Goal: Information Seeking & Learning: Learn about a topic

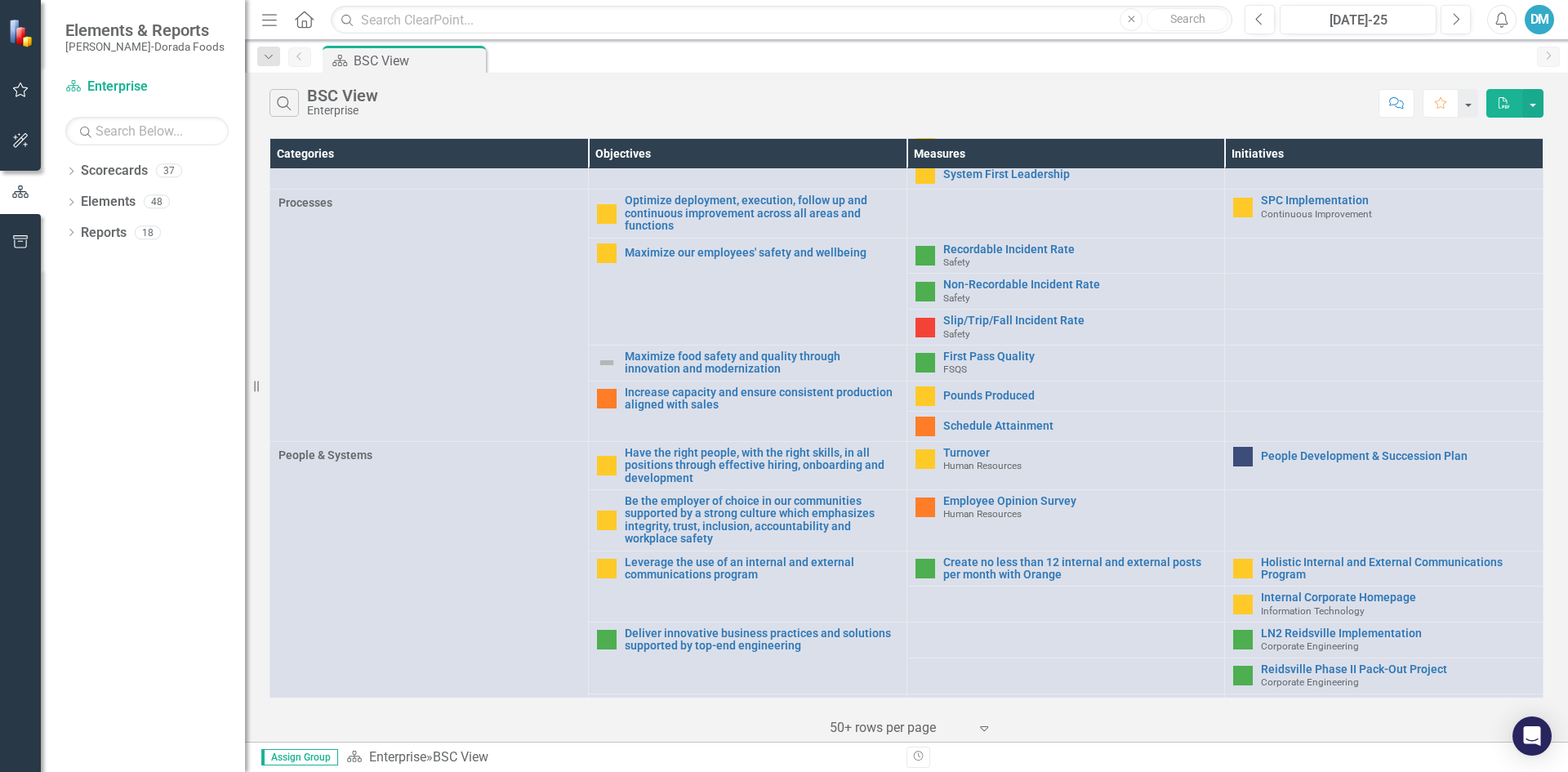
scroll to position [523, 0]
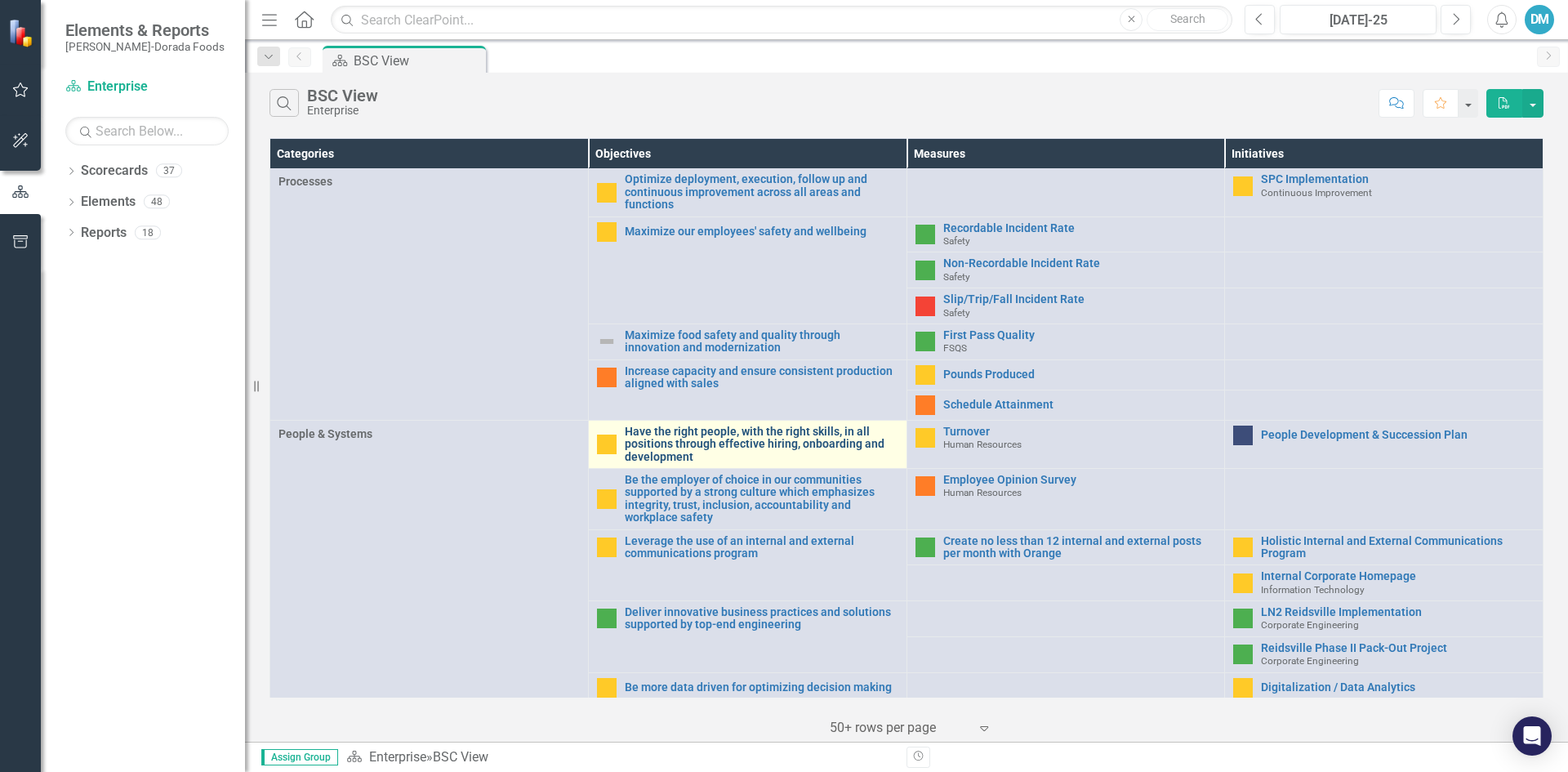
click at [692, 434] on link "Have the right people, with the right skills, in all positions through effectiv…" at bounding box center [761, 445] width 273 height 38
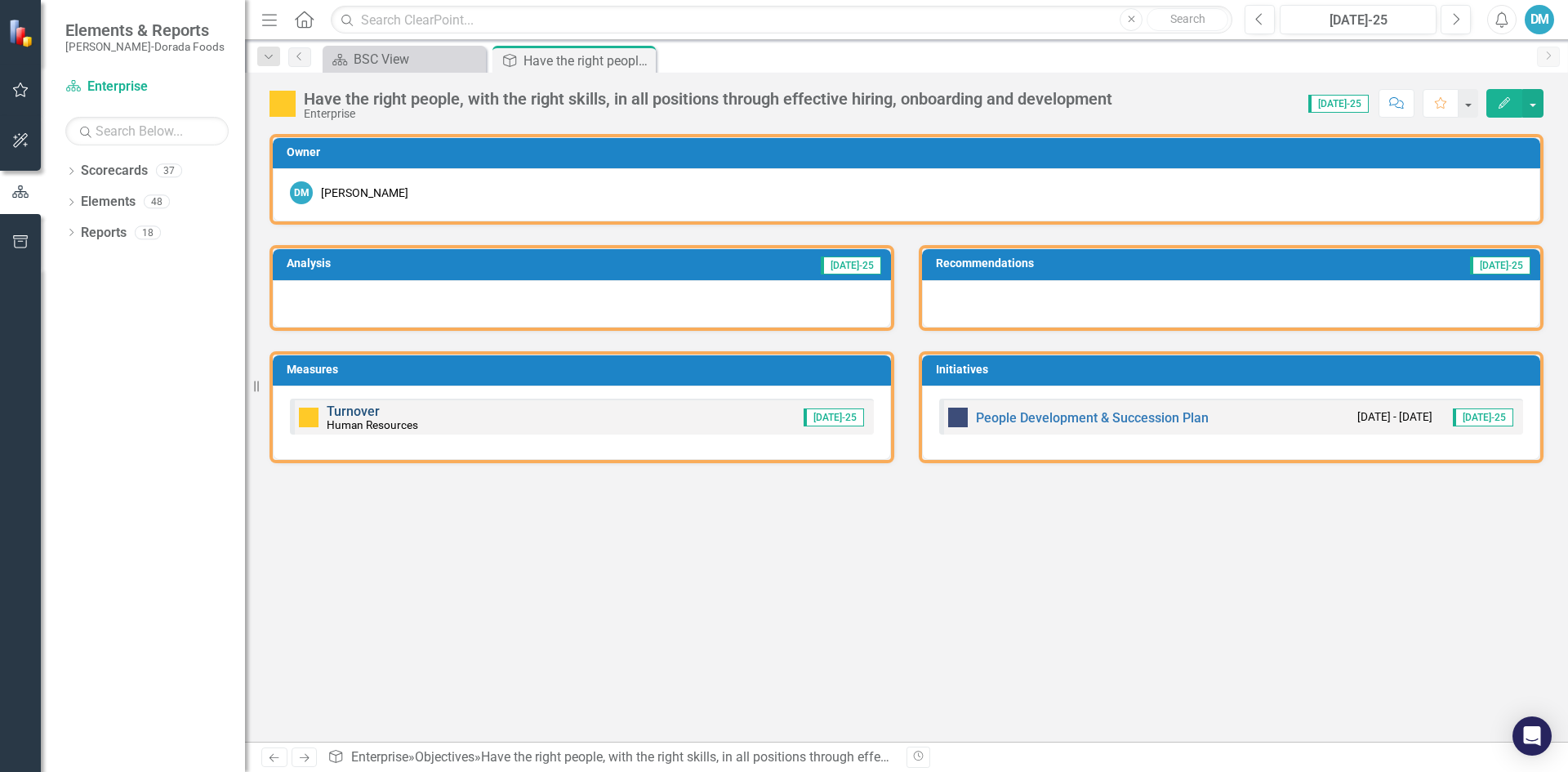
click at [357, 417] on link "Turnover" at bounding box center [353, 411] width 53 height 16
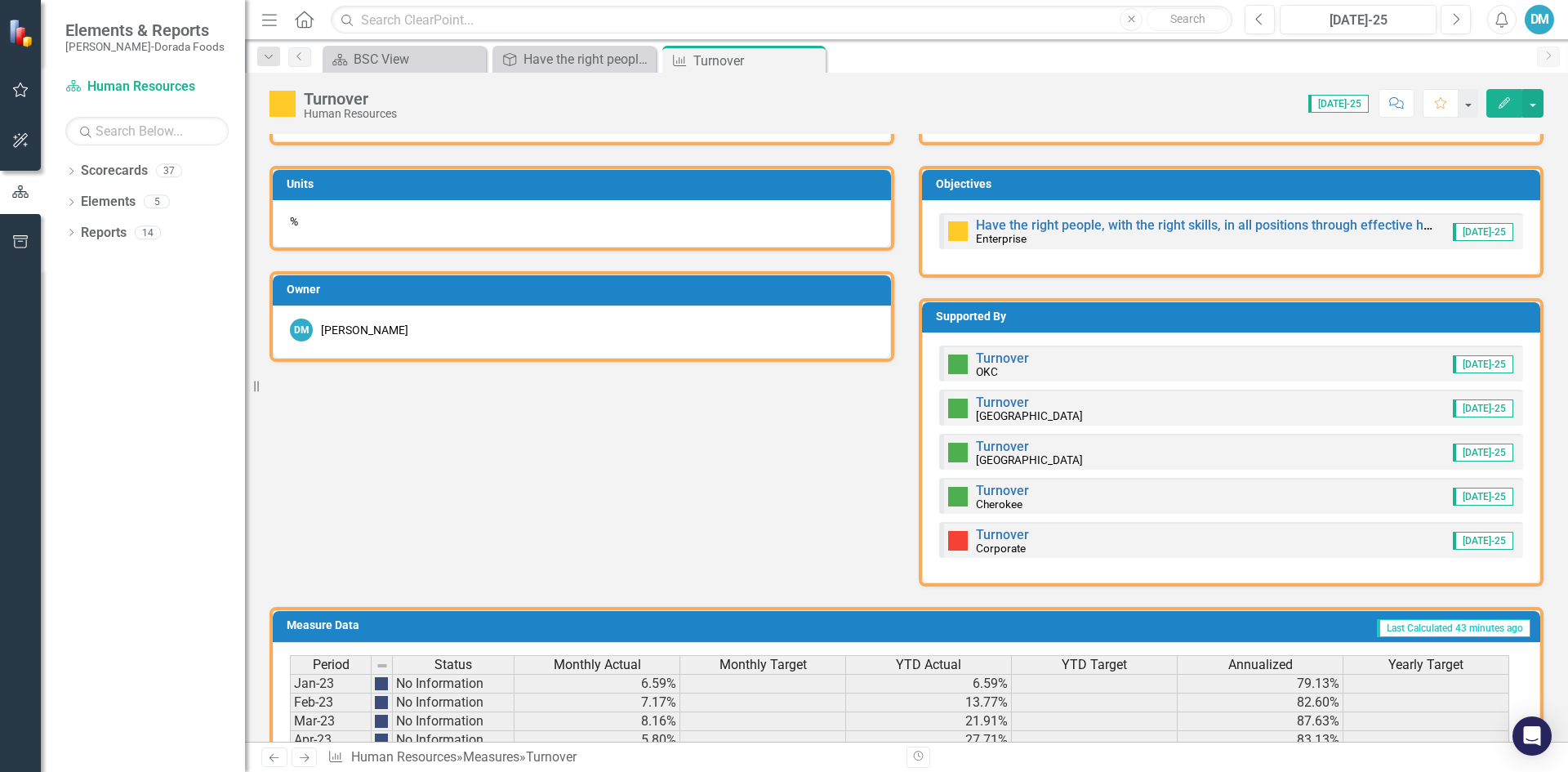
scroll to position [652, 0]
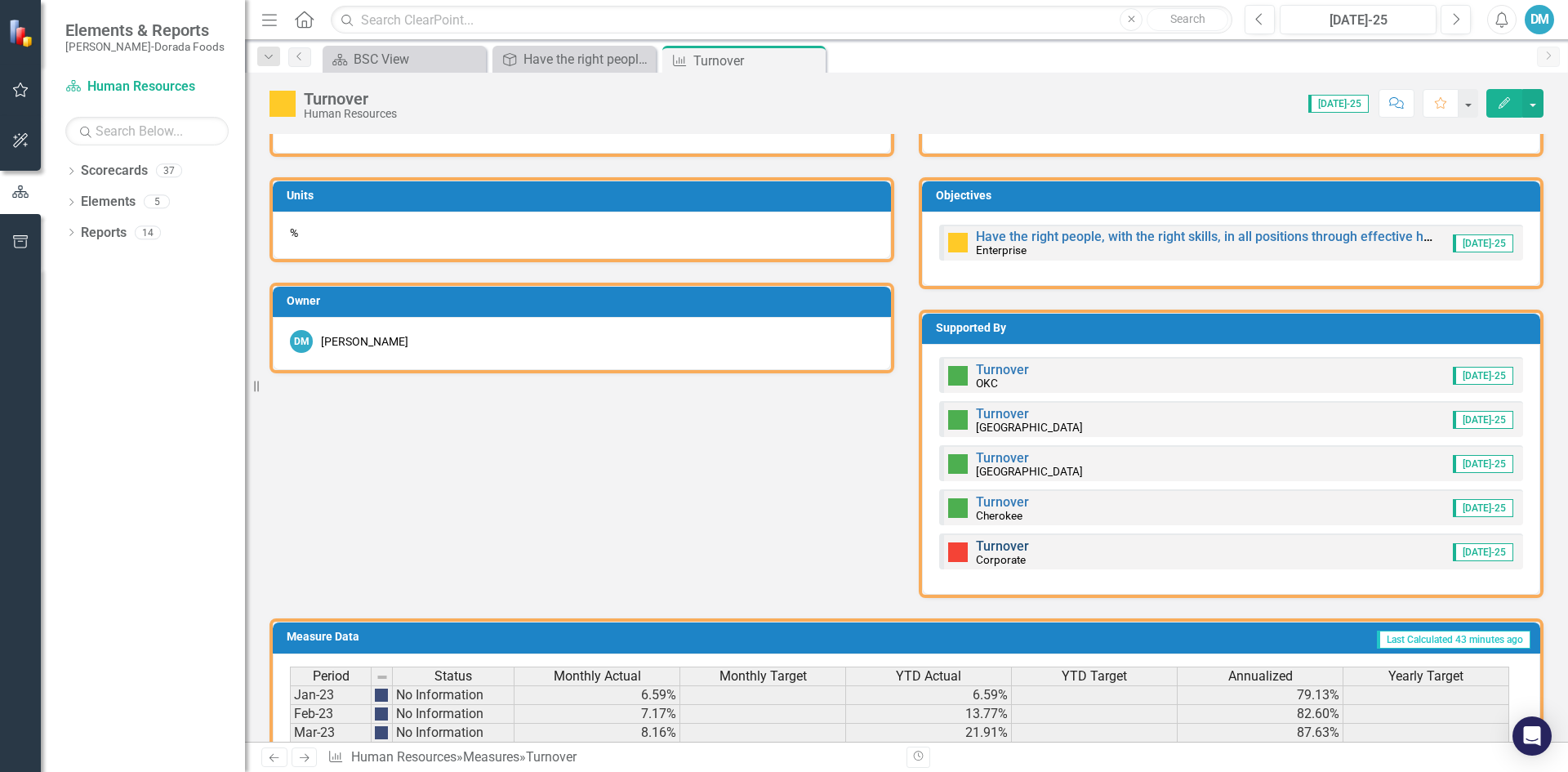
click at [1021, 552] on link "Turnover" at bounding box center [1002, 545] width 53 height 16
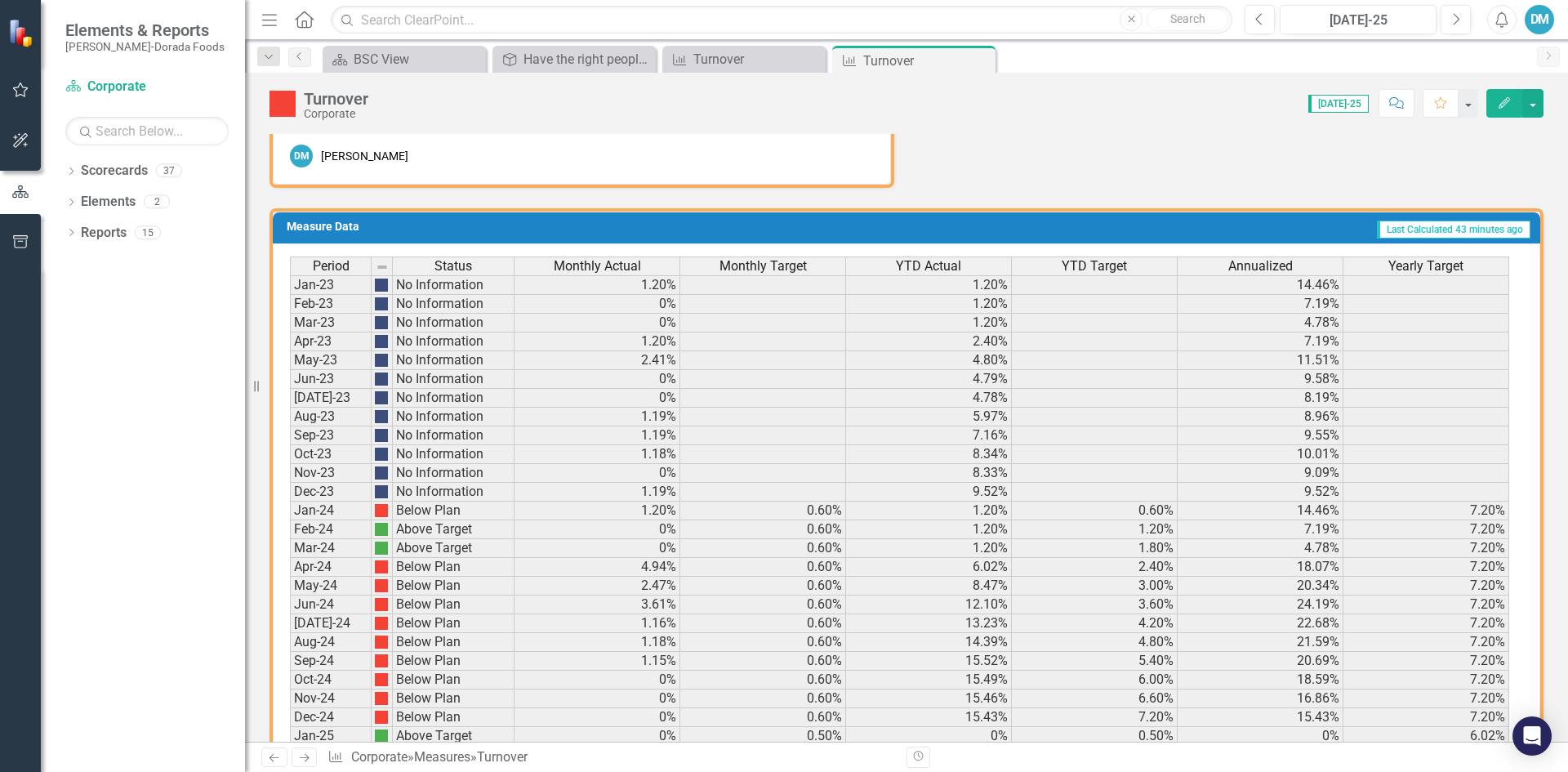
scroll to position [837, 0]
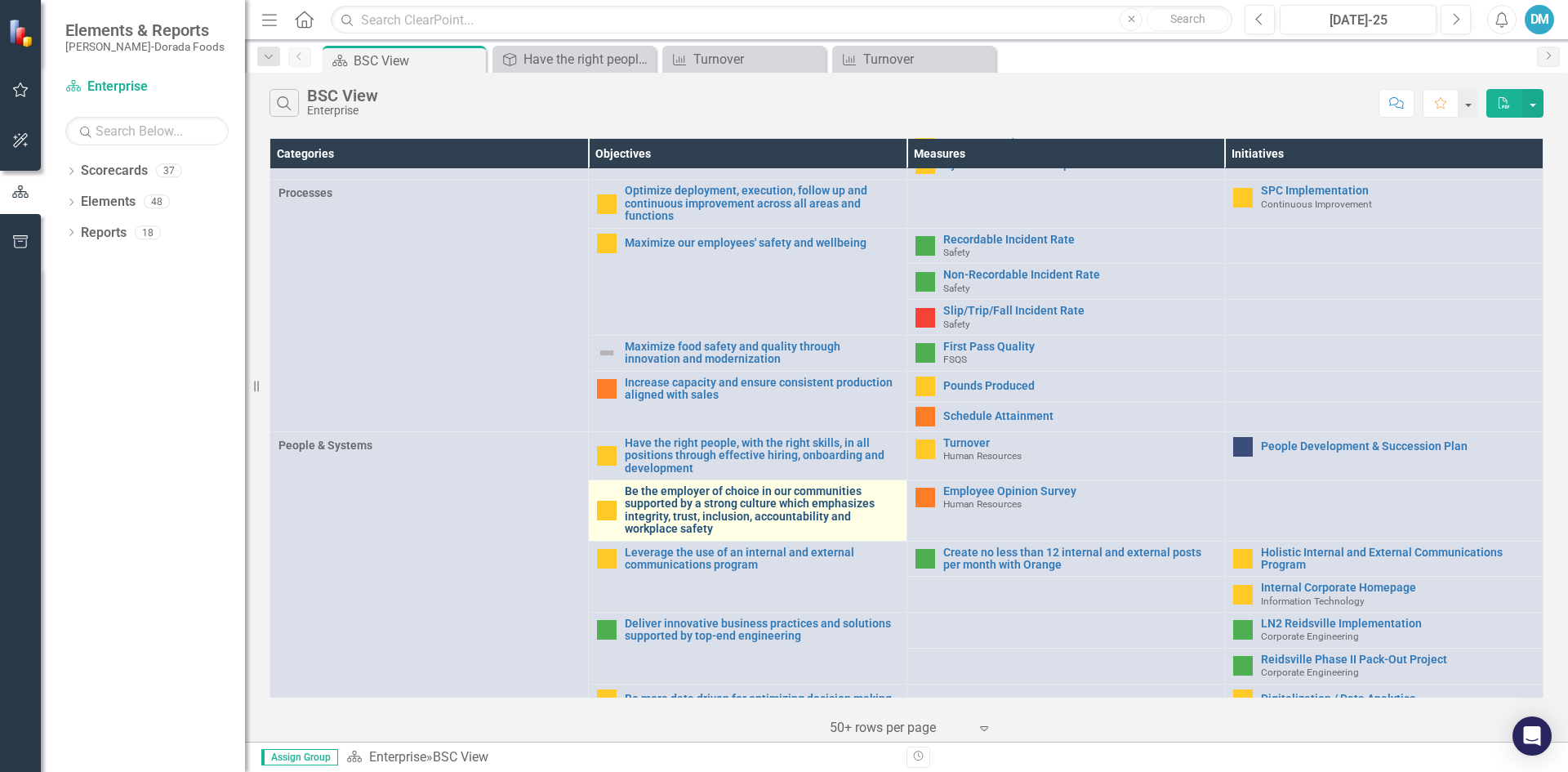
scroll to position [523, 0]
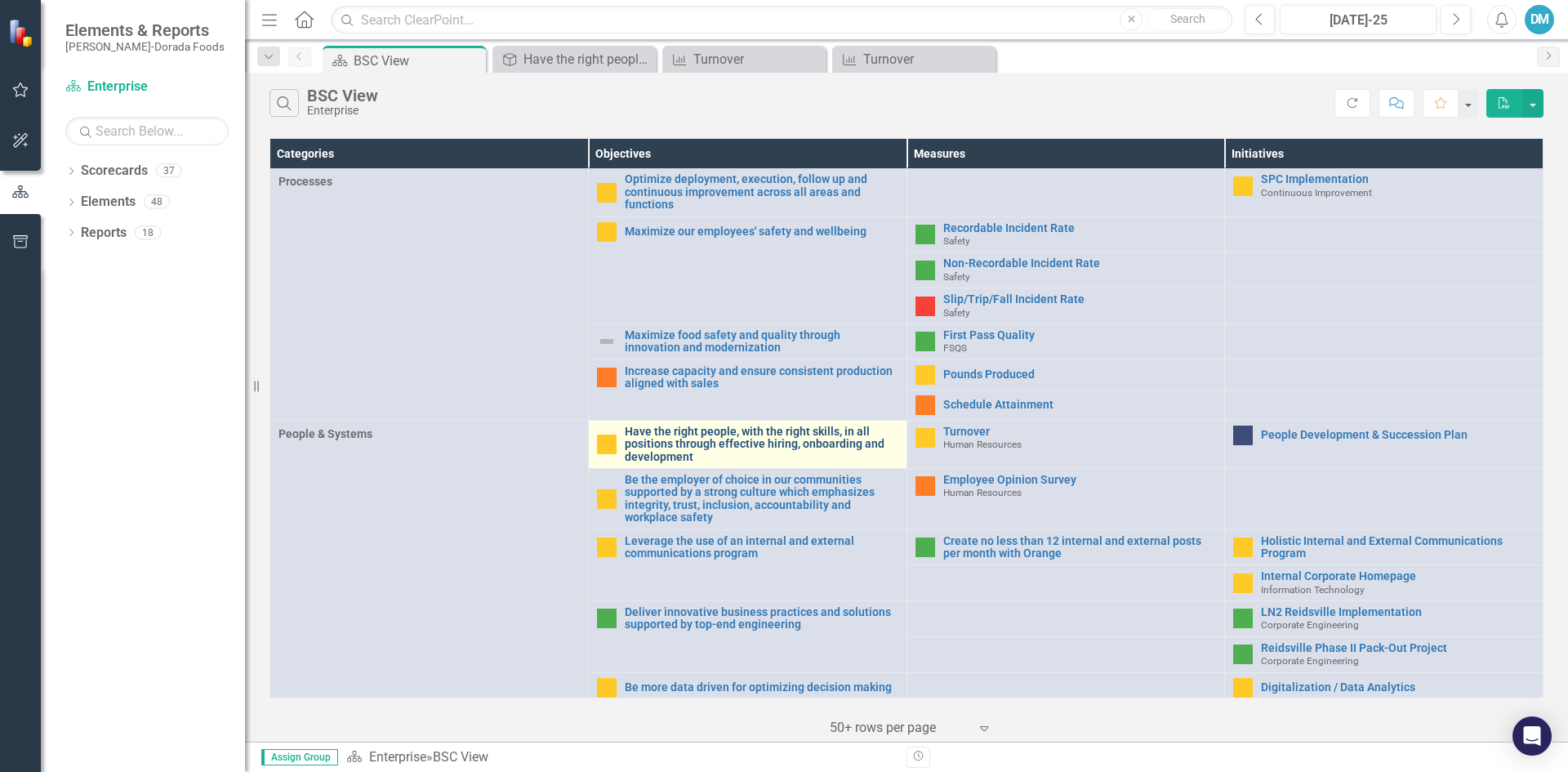
click at [678, 430] on link "Have the right people, with the right skills, in all positions through effectiv…" at bounding box center [761, 445] width 273 height 38
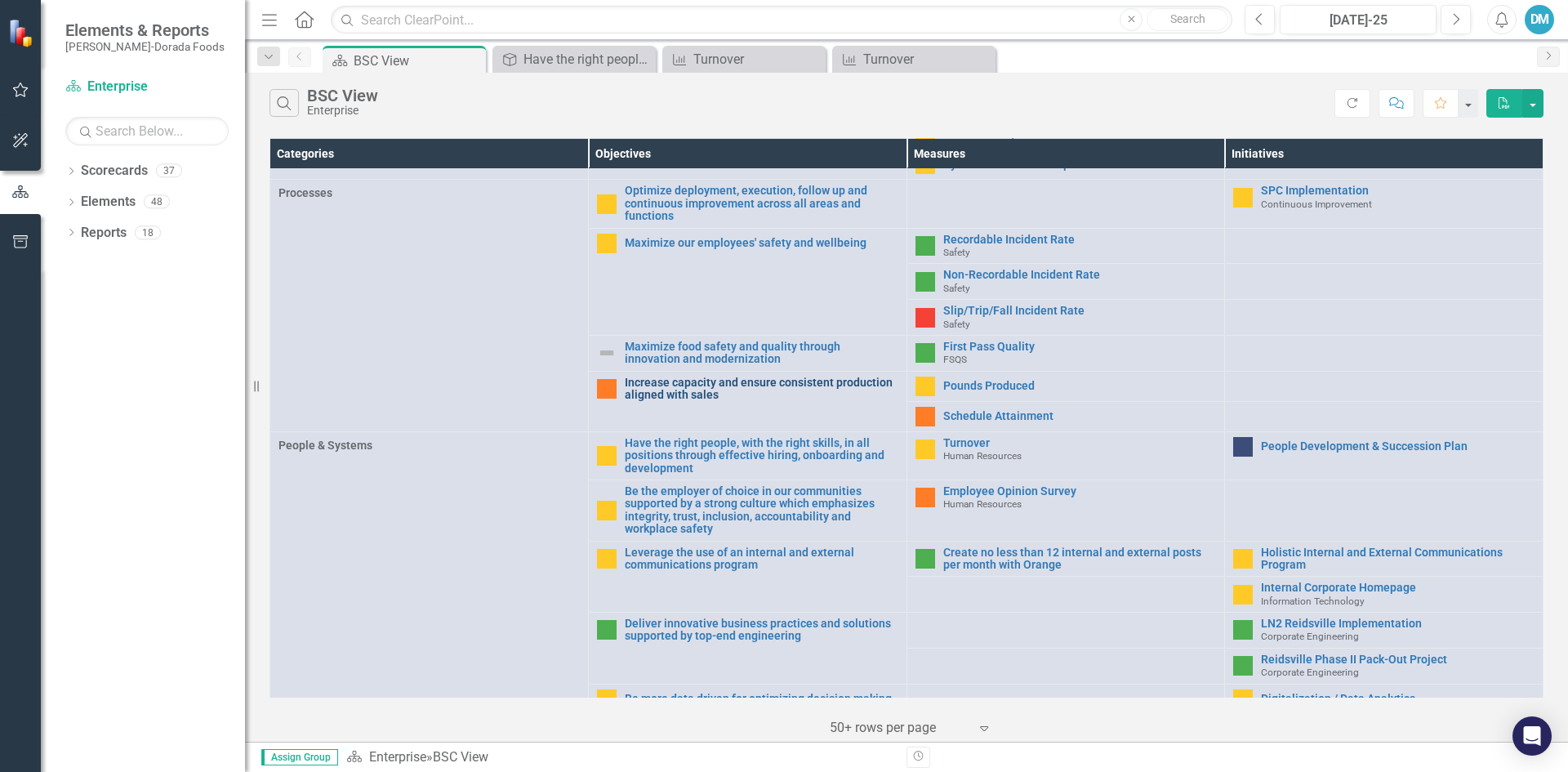
scroll to position [523, 0]
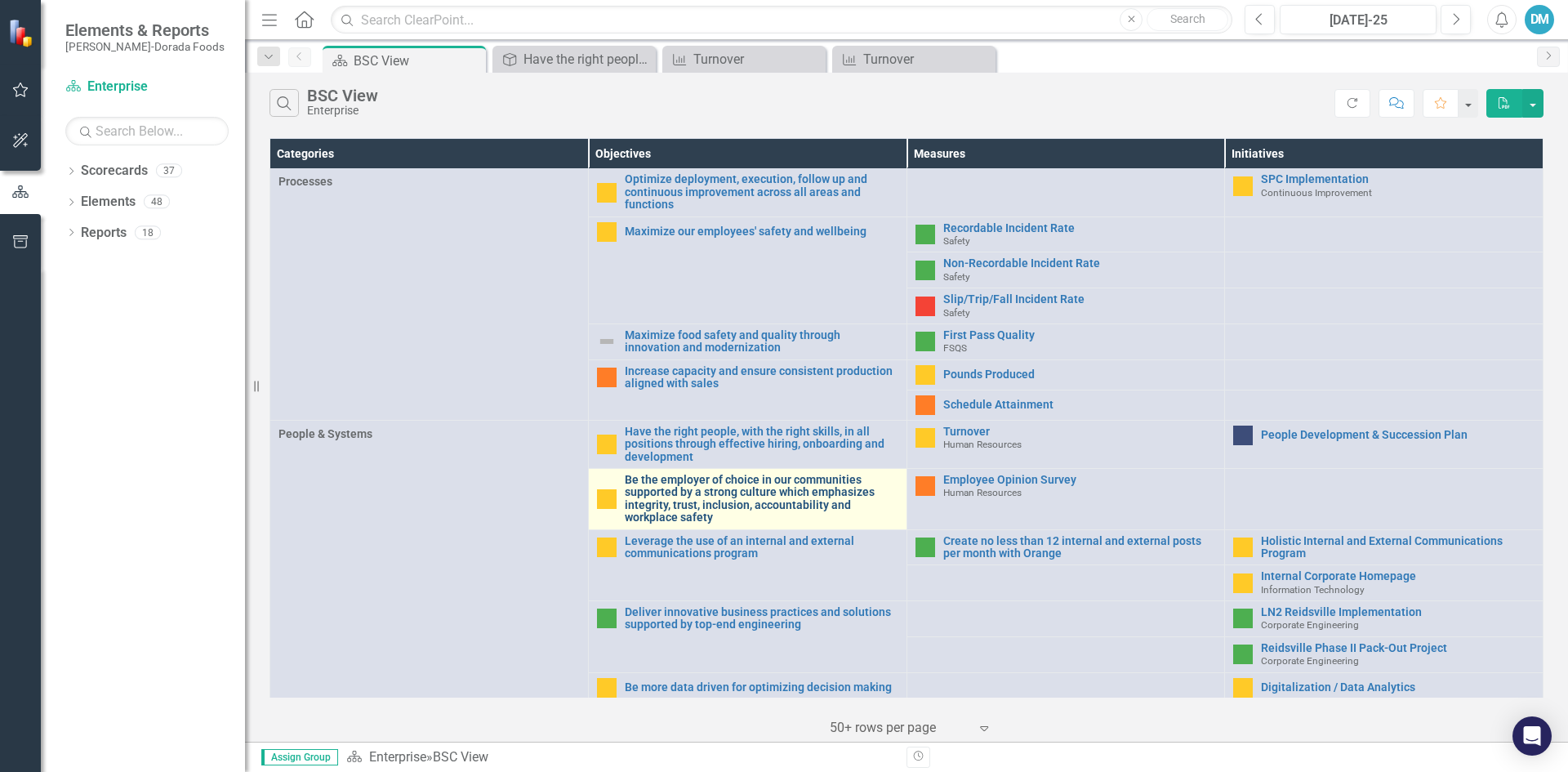
click at [686, 491] on link "Be the employer of choice in our communities supported by a strong culture whic…" at bounding box center [761, 499] width 273 height 51
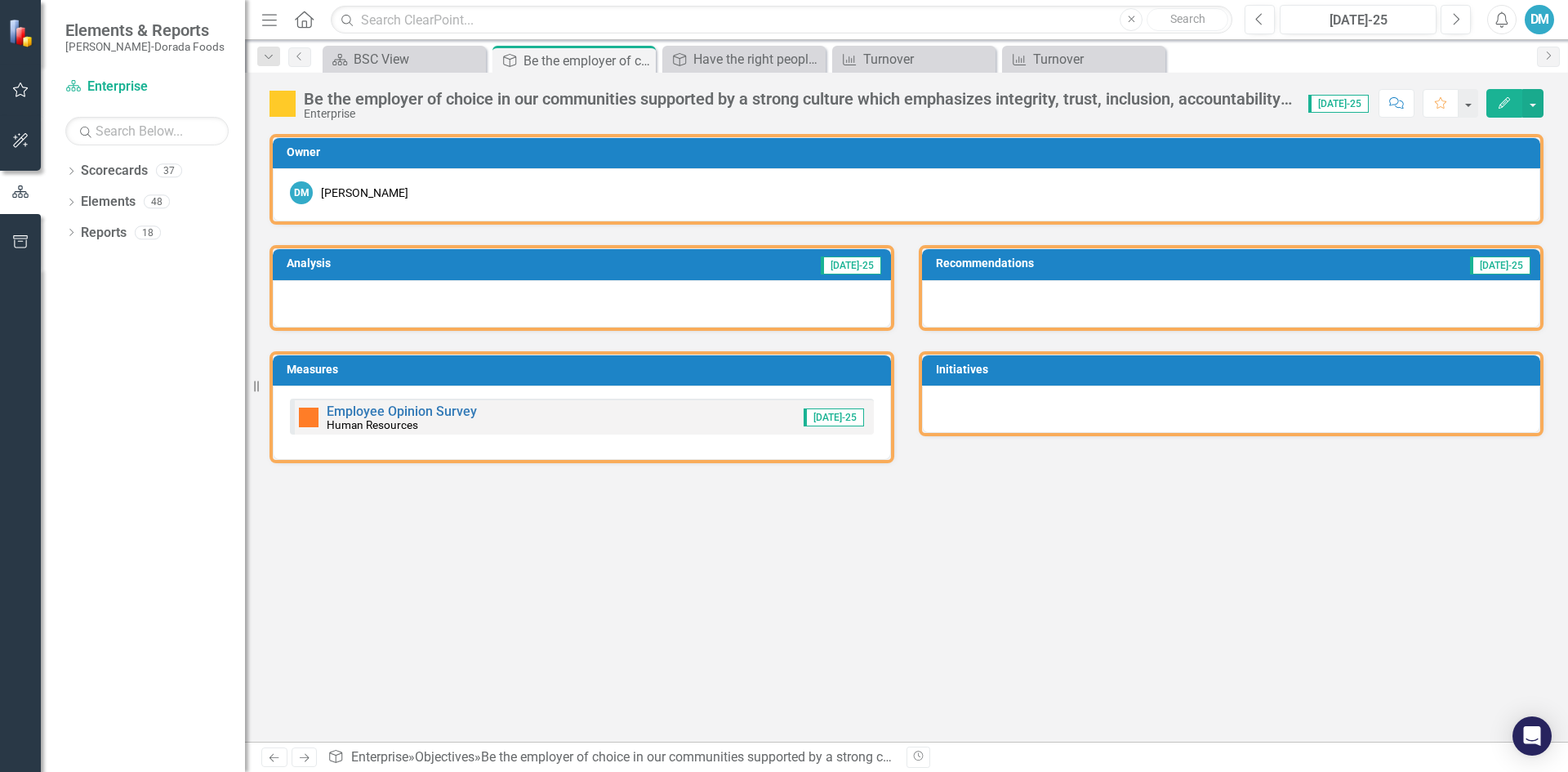
click at [448, 427] on div "Employee Opinion Survey Human Resources" at bounding box center [402, 418] width 151 height 26
click at [429, 417] on link "Employee Opinion Survey" at bounding box center [402, 411] width 151 height 16
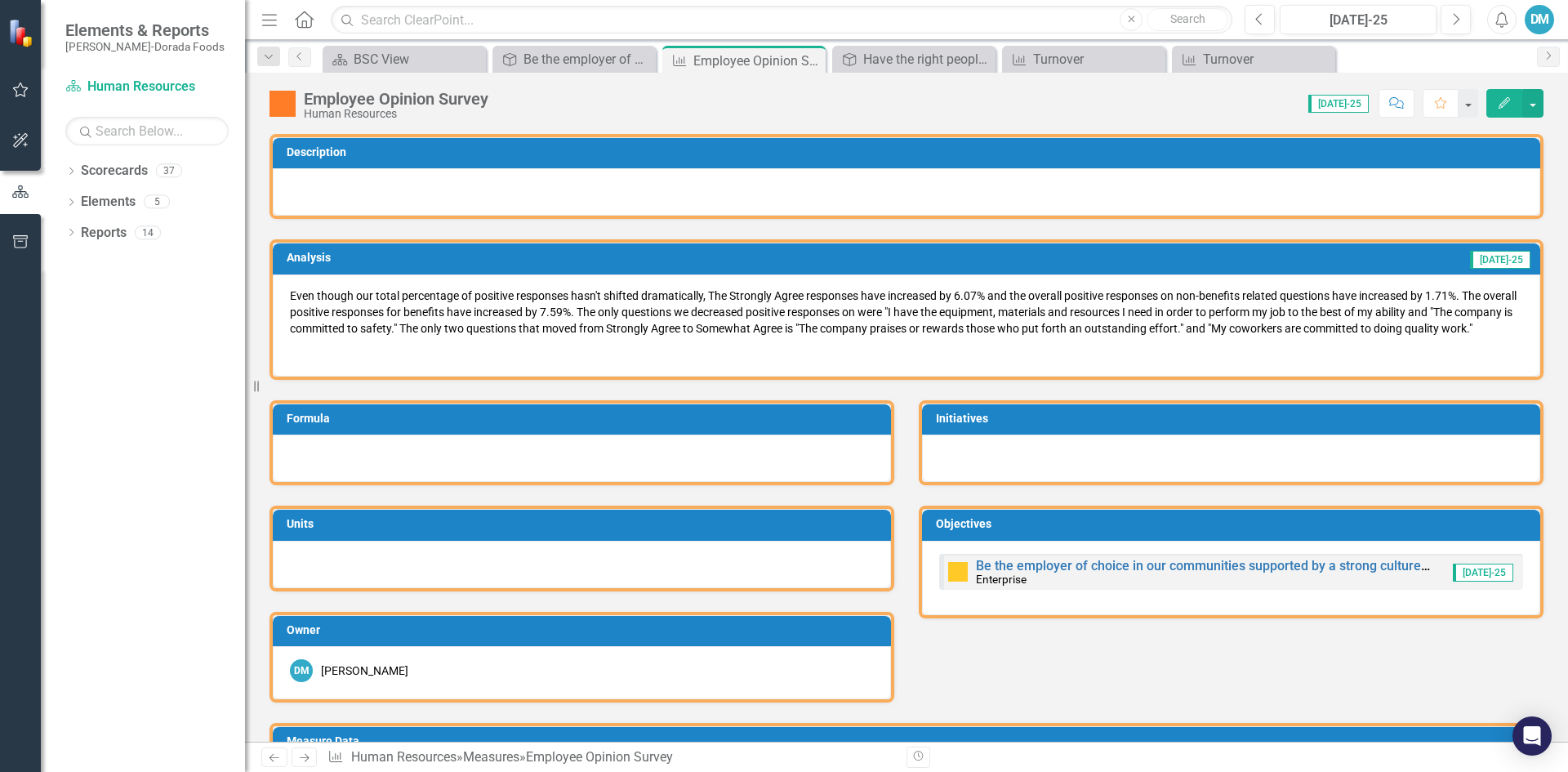
click at [432, 340] on p "Even though our total percentage of positive responses hasn't shifted dramatica…" at bounding box center [906, 314] width 1233 height 52
